Goal: Navigation & Orientation: Find specific page/section

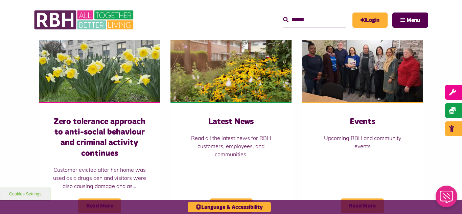
scroll to position [474, 0]
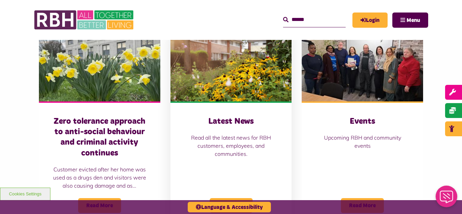
click at [215, 80] on img at bounding box center [232, 64] width 122 height 76
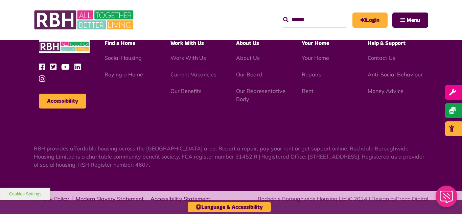
scroll to position [737, 0]
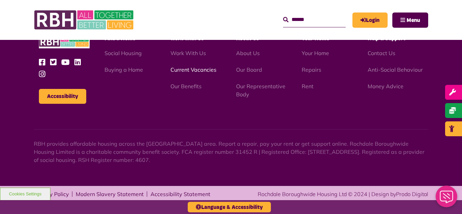
click at [187, 72] on link "Current Vacancies" at bounding box center [194, 69] width 46 height 7
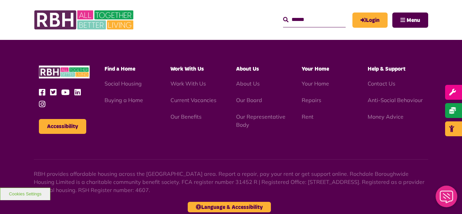
scroll to position [816, 0]
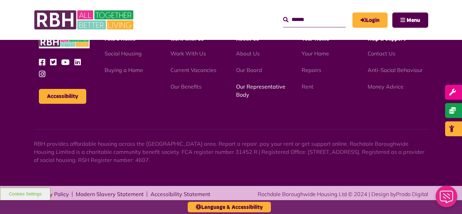
click at [256, 87] on link "Our Representative Body" at bounding box center [260, 90] width 49 height 15
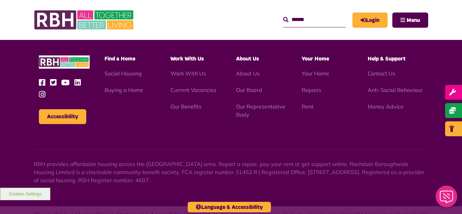
scroll to position [1965, 0]
